Goal: Check status

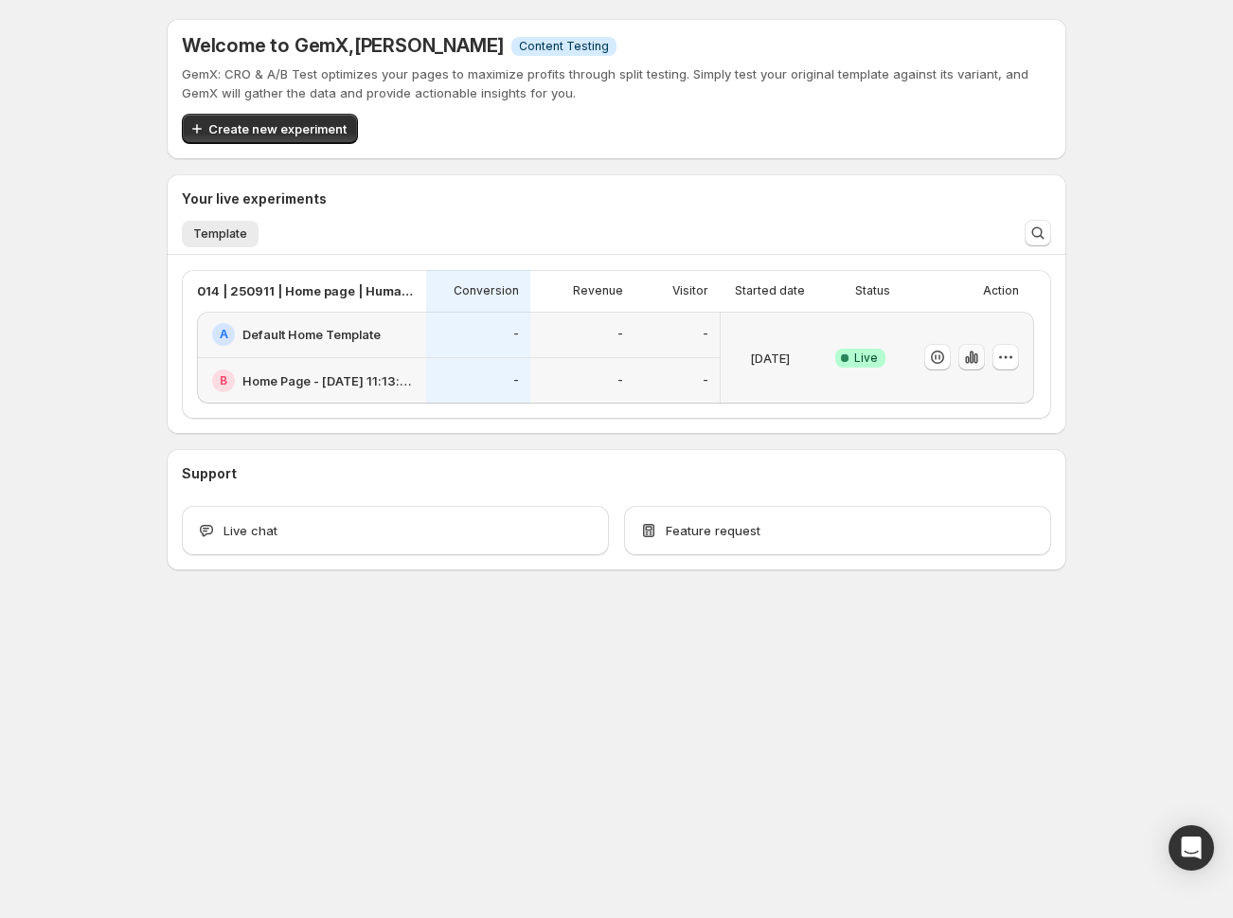
click at [971, 356] on icon "button" at bounding box center [972, 357] width 4 height 12
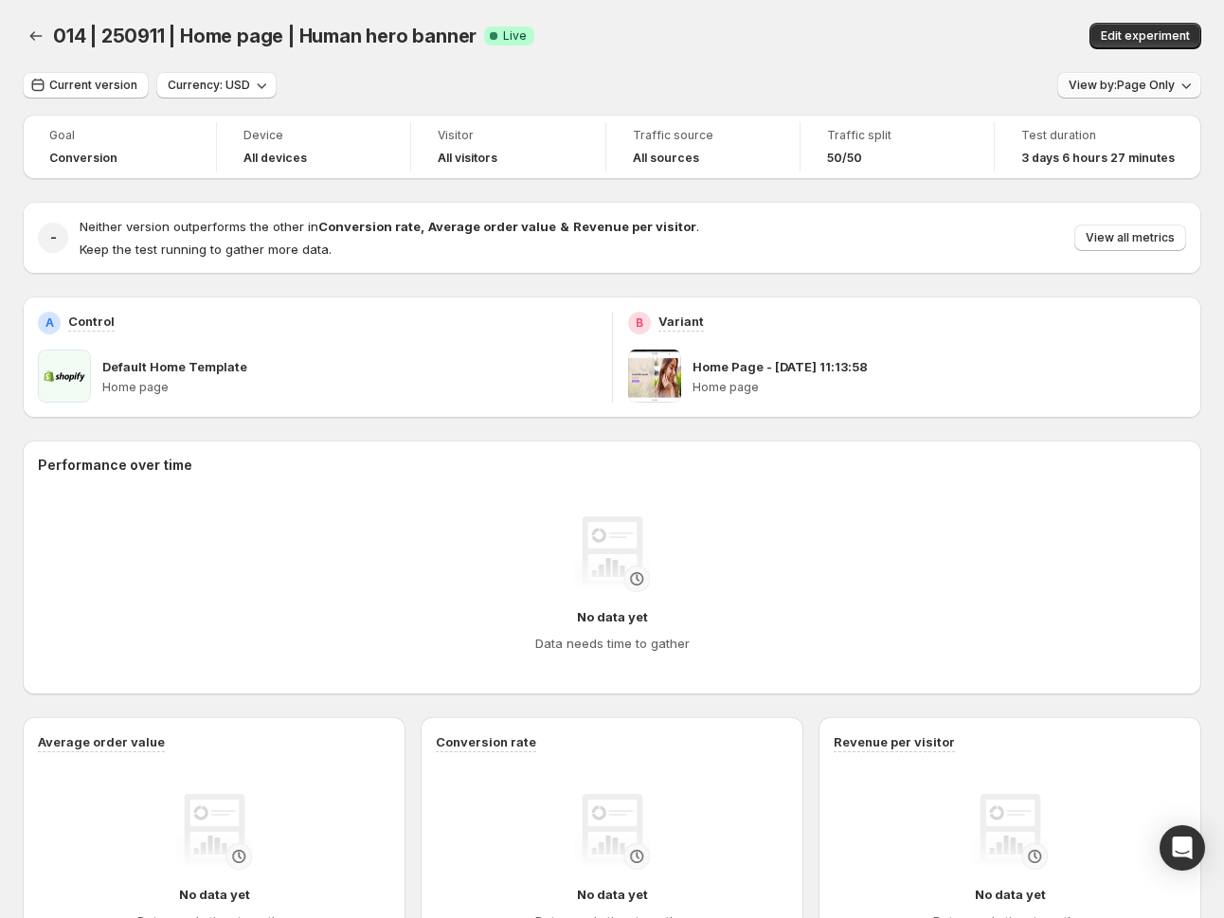
click at [1153, 90] on span "View by: Page Only" at bounding box center [1121, 85] width 106 height 15
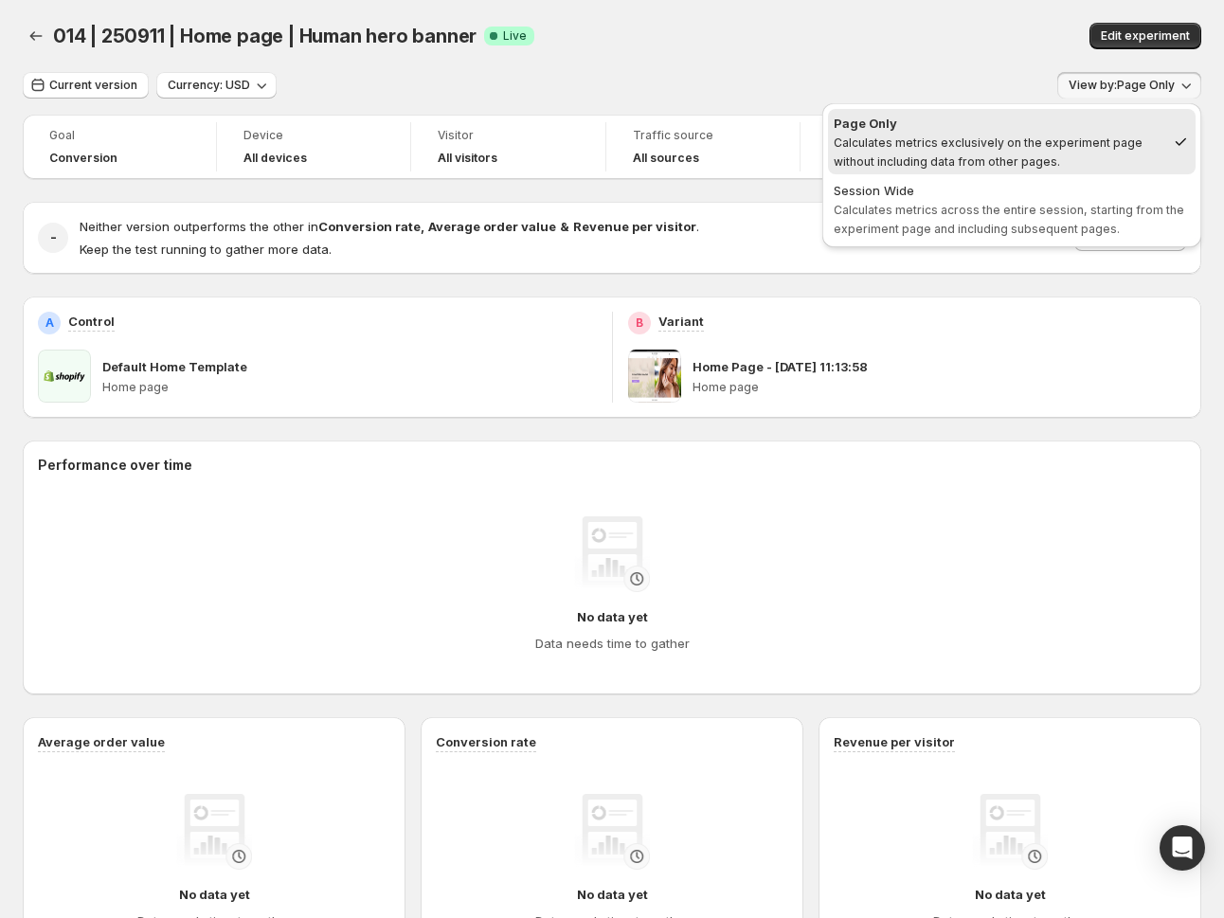
click at [992, 206] on span "Calculates metrics across the entire session, starting from the experiment page…" at bounding box center [1008, 219] width 350 height 33
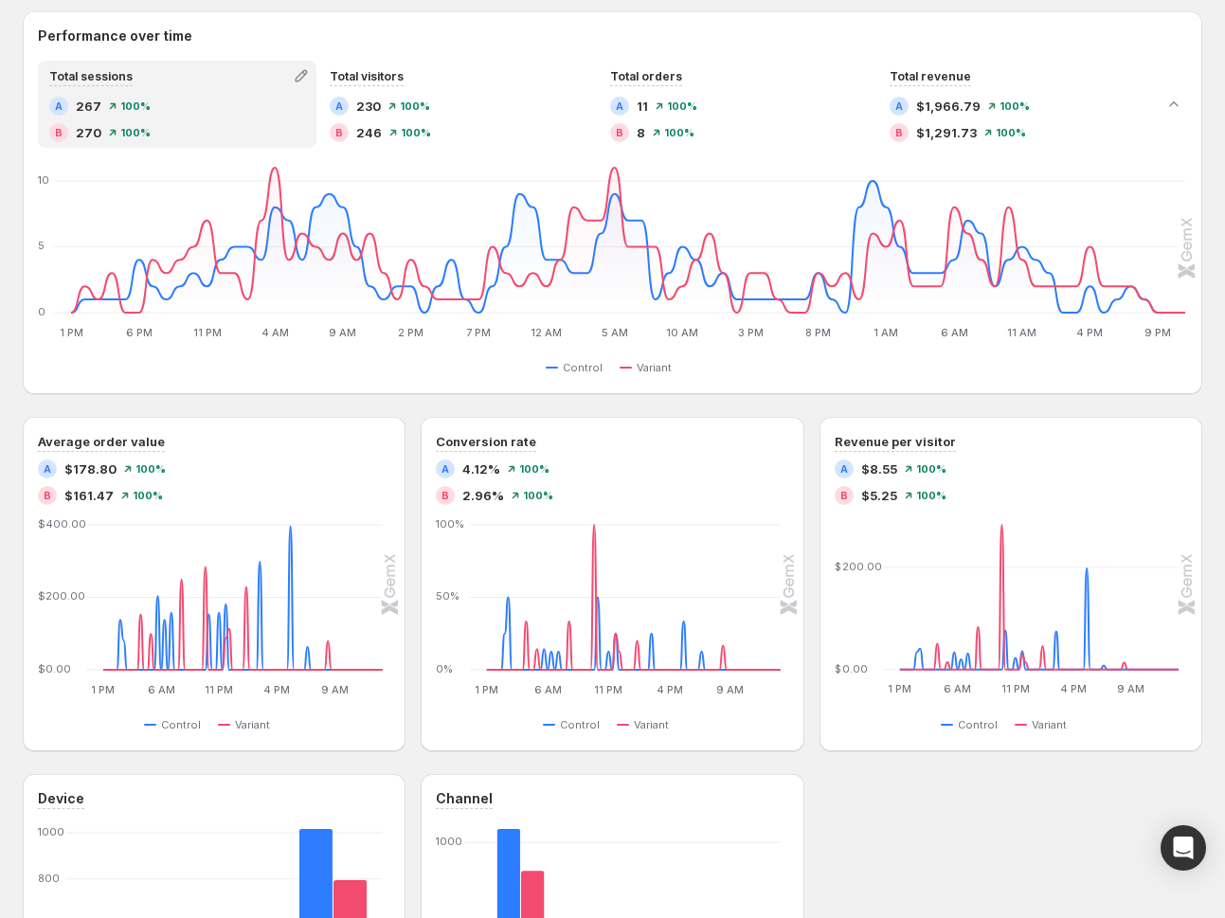
scroll to position [430, 0]
click at [471, 695] on icon "1 PM 1 PM 6 AM 6 AM 11 PM 11 PM 4 PM 4 PM 9 AM 9 AM 0% 50% 100% 1 PM 2 PM 3 PM …" at bounding box center [609, 608] width 343 height 178
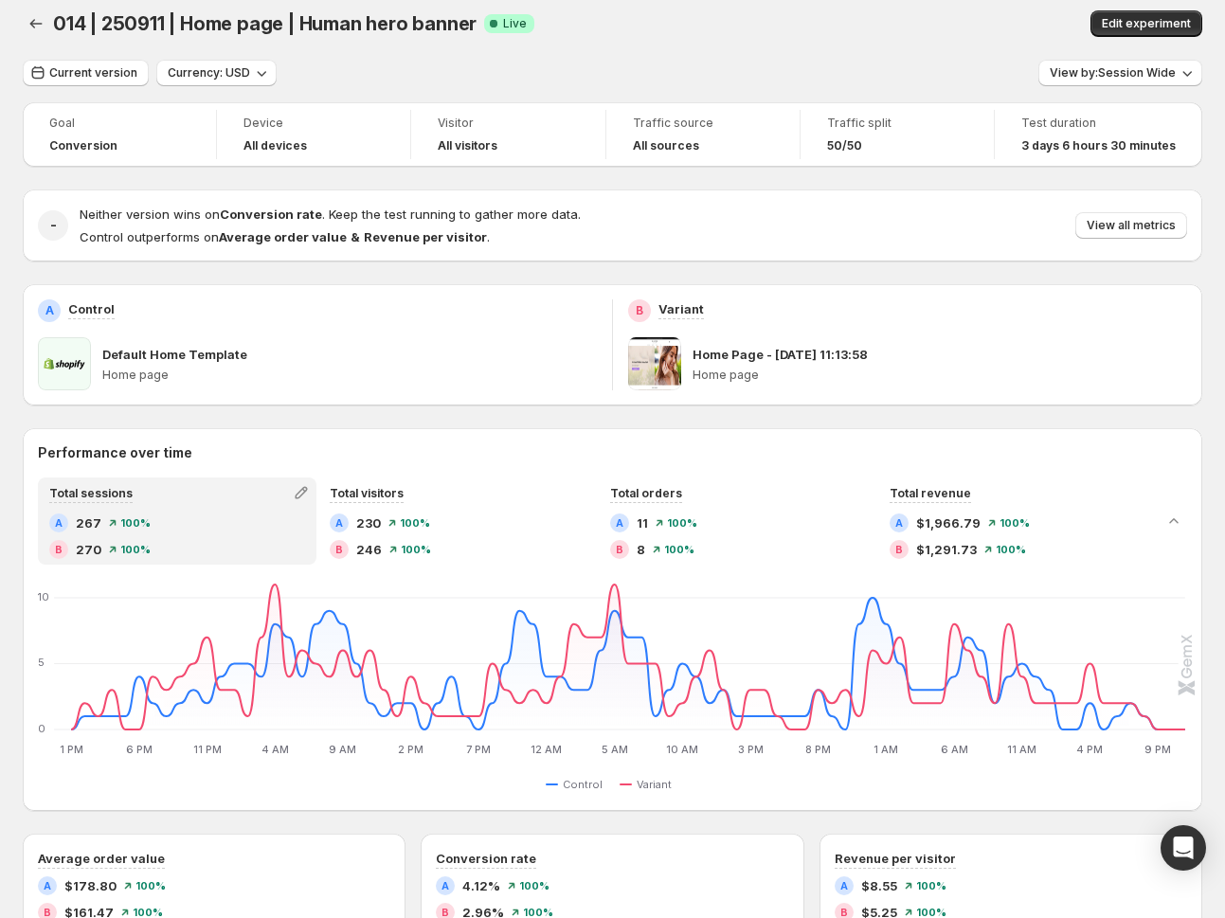
scroll to position [13, 0]
click at [108, 76] on span "Current version" at bounding box center [93, 71] width 88 height 15
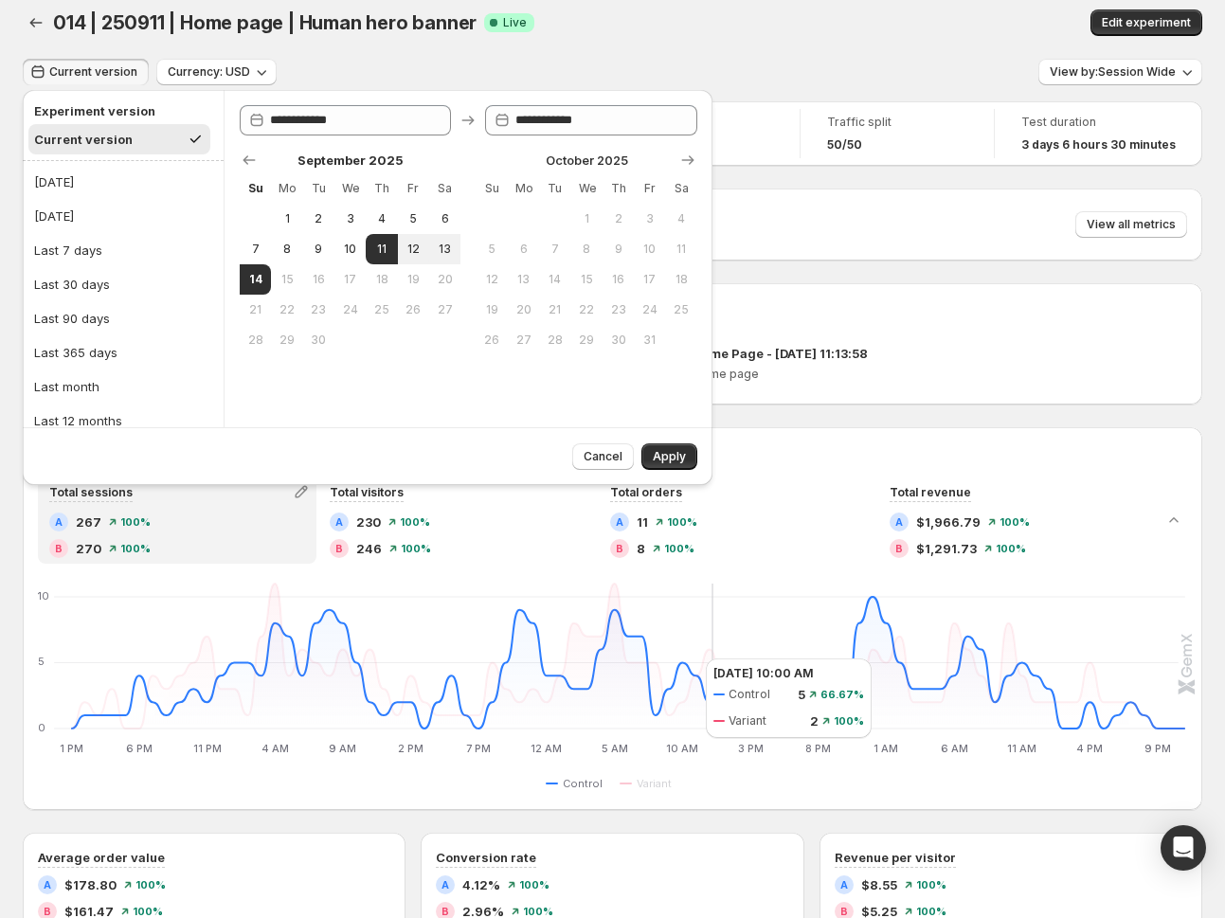
click at [636, 707] on icon "1 PM 1 PM 6 PM 6 PM 11 PM 11 PM 4 AM 4 AM 9 AM 9 AM 2 PM 2 PM 7 PM 7 PM 12 AM 1…" at bounding box center [612, 668] width 1145 height 178
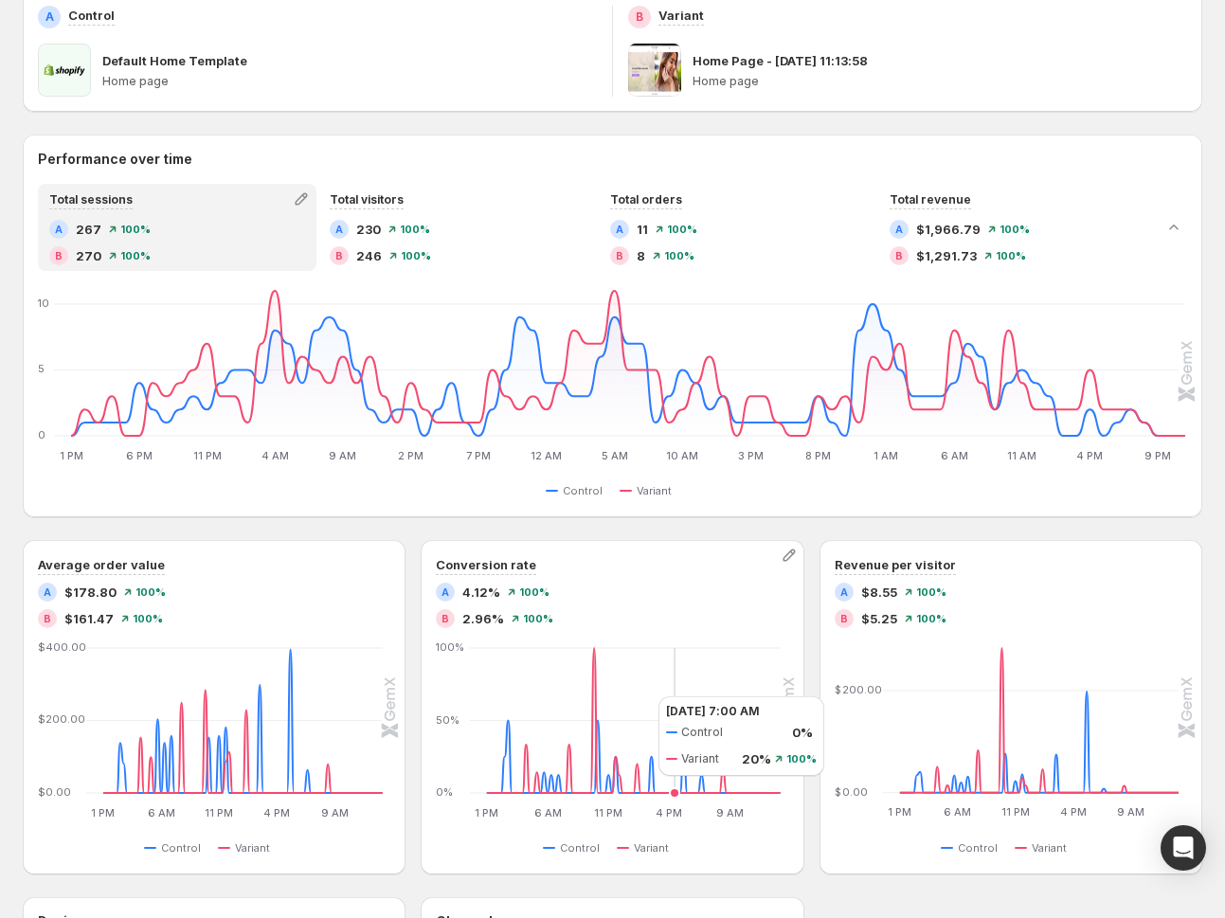
scroll to position [310, 0]
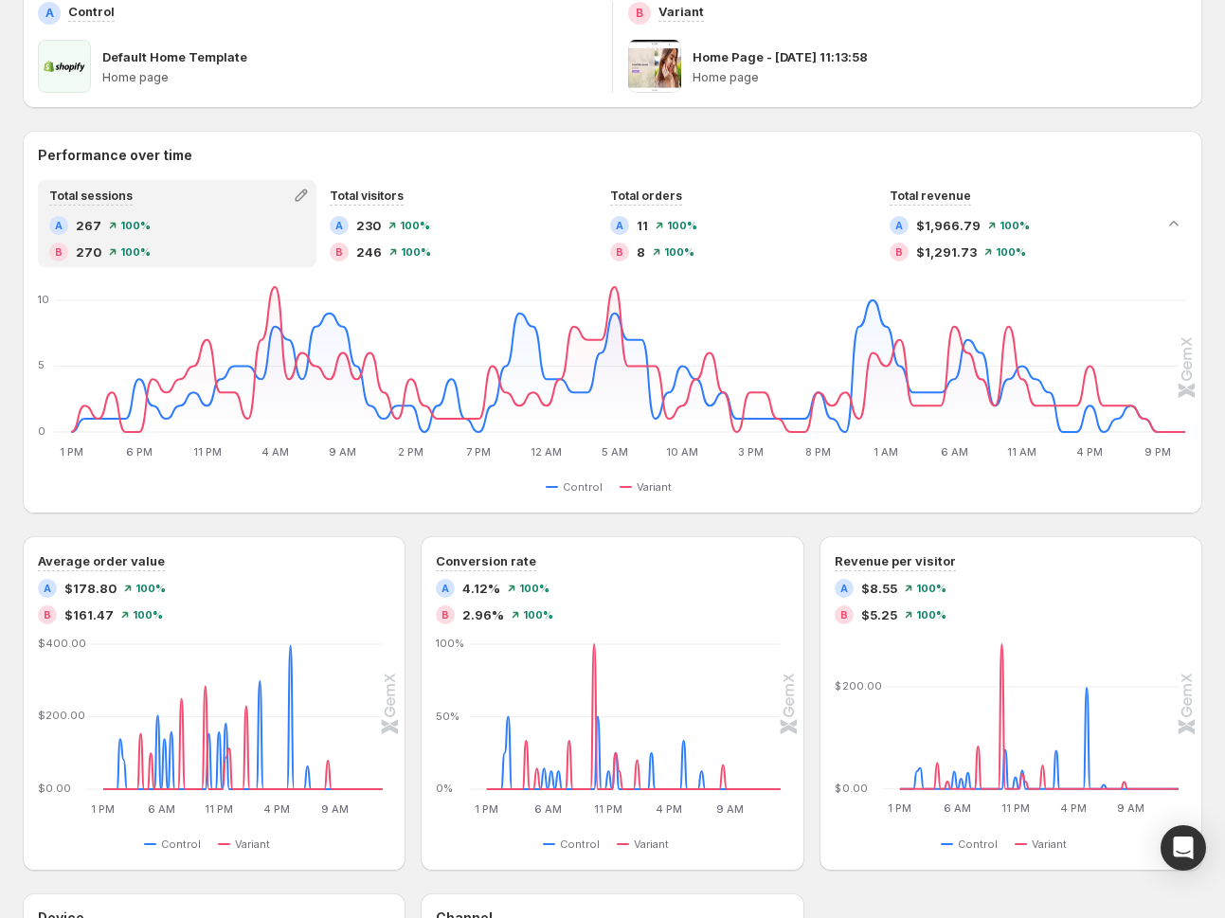
click at [287, 221] on div "A 267 100 %" at bounding box center [177, 225] width 256 height 19
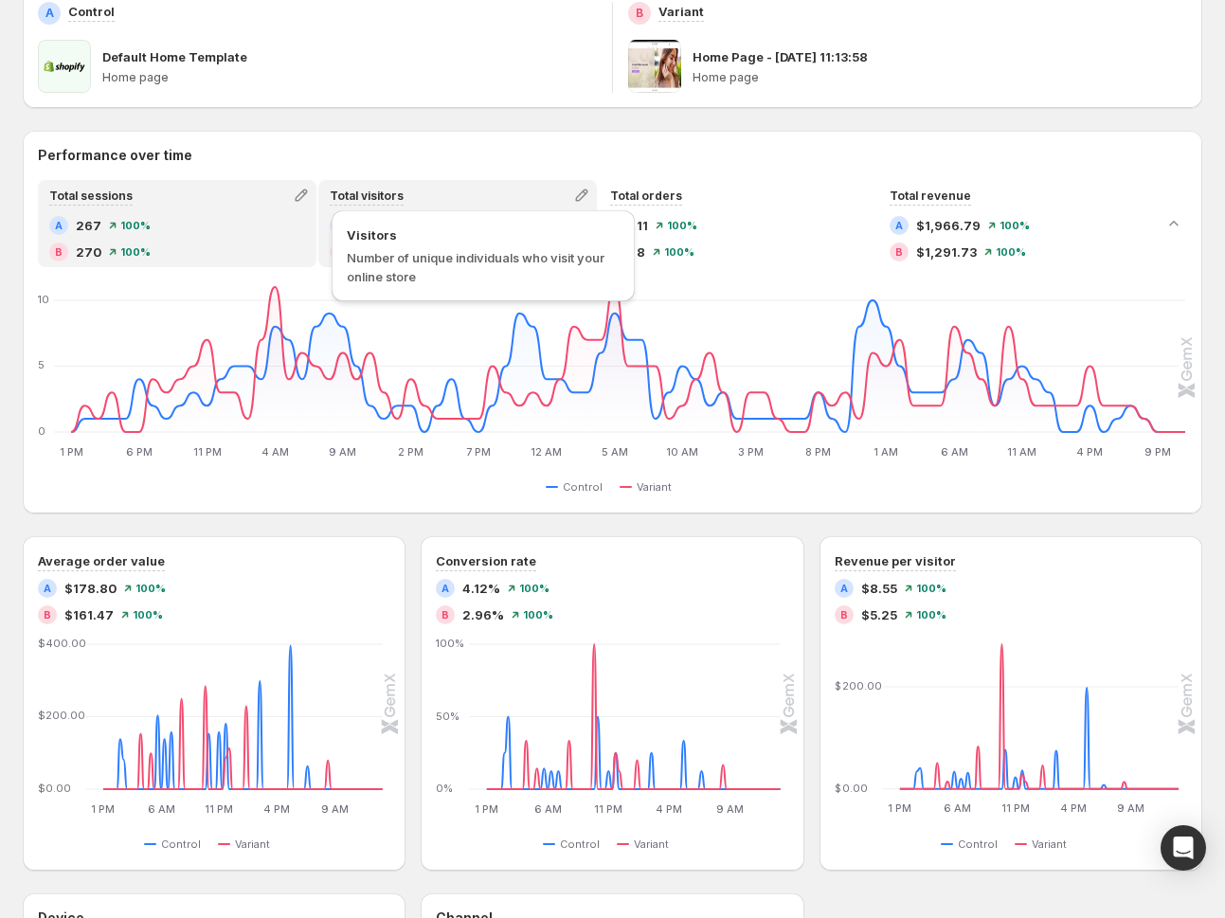
click at [387, 189] on span "Total visitors" at bounding box center [367, 195] width 74 height 14
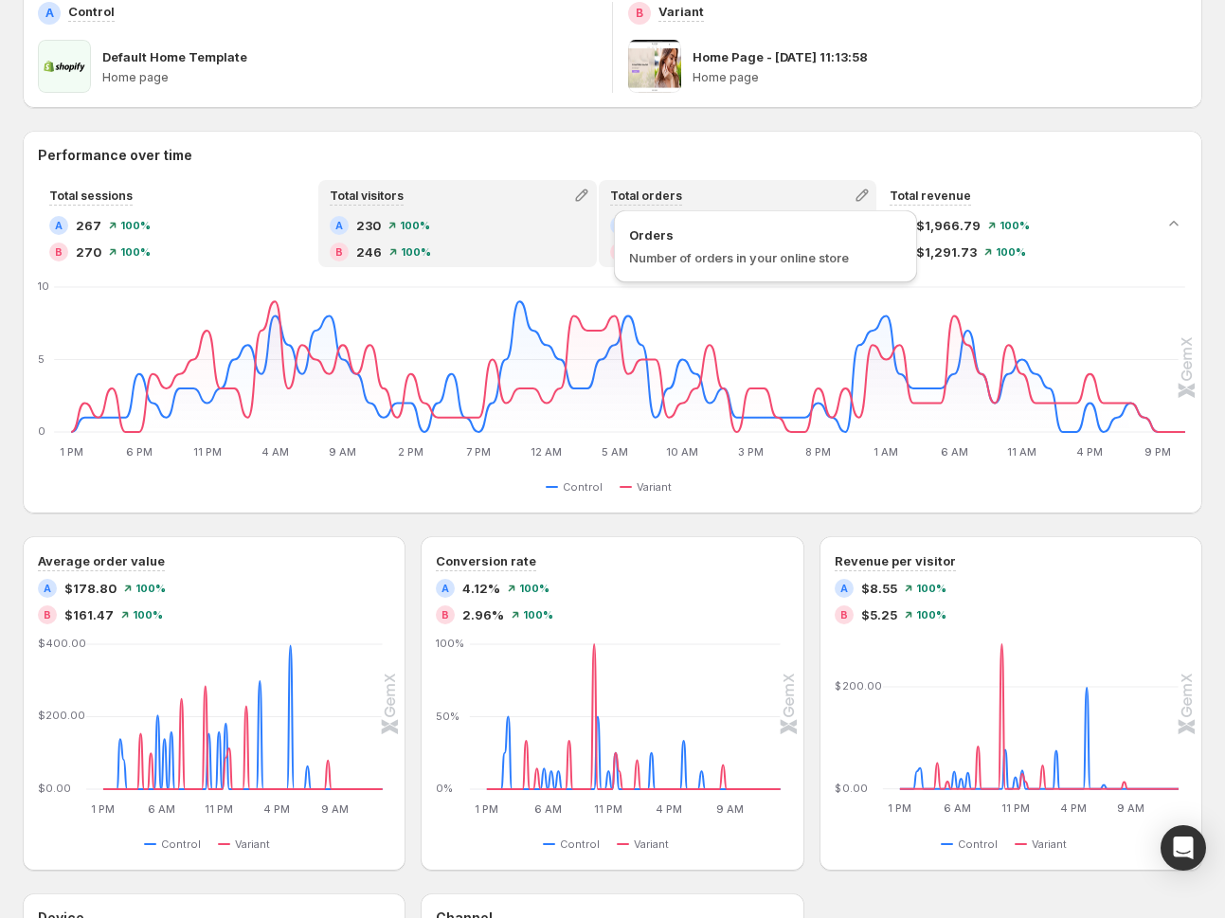
click at [665, 193] on span "Total orders" at bounding box center [646, 195] width 72 height 14
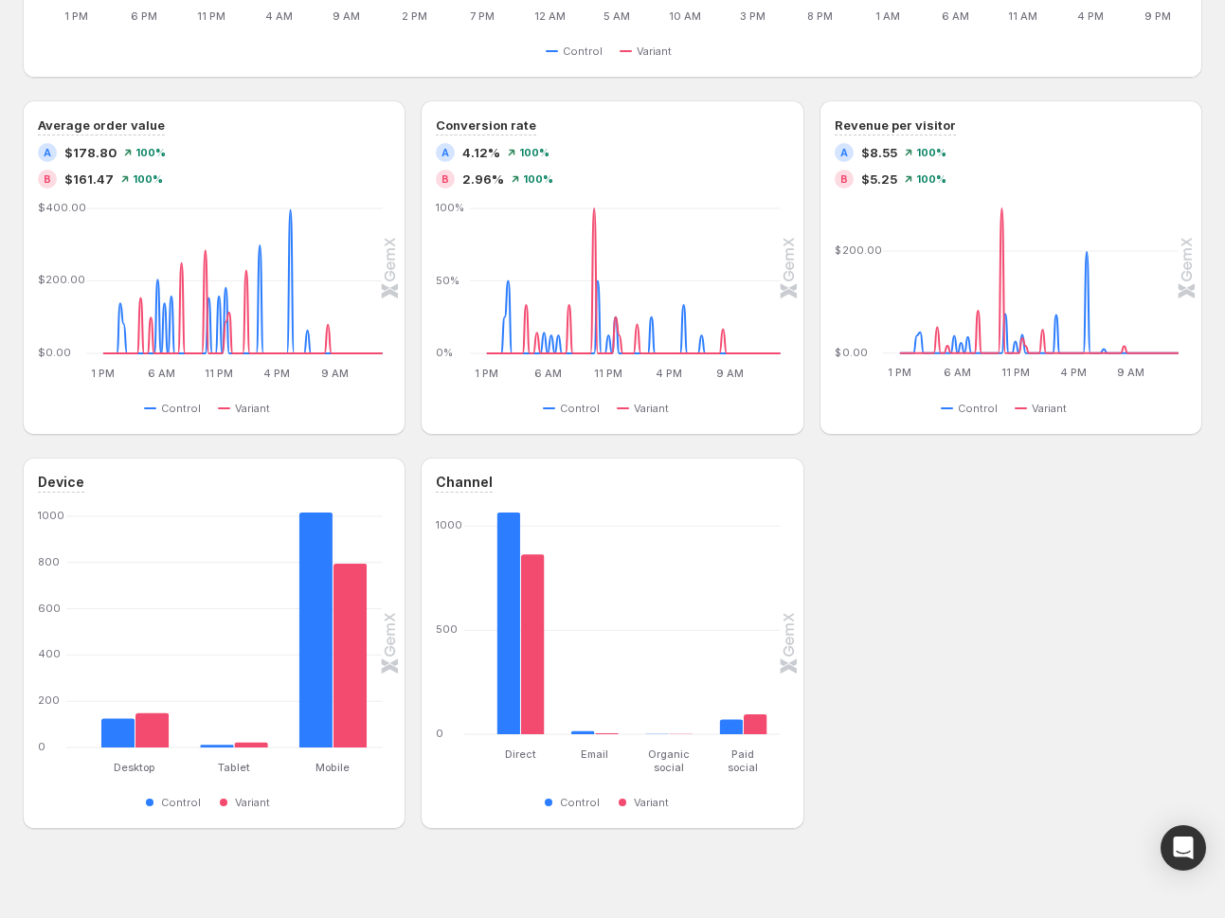
scroll to position [758, 0]
